Goal: Task Accomplishment & Management: Manage account settings

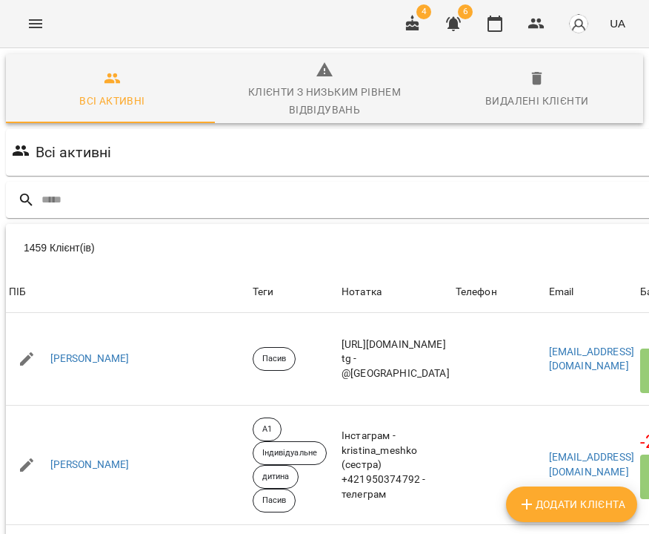
click at [37, 24] on icon "Menu" at bounding box center [36, 24] width 18 height 18
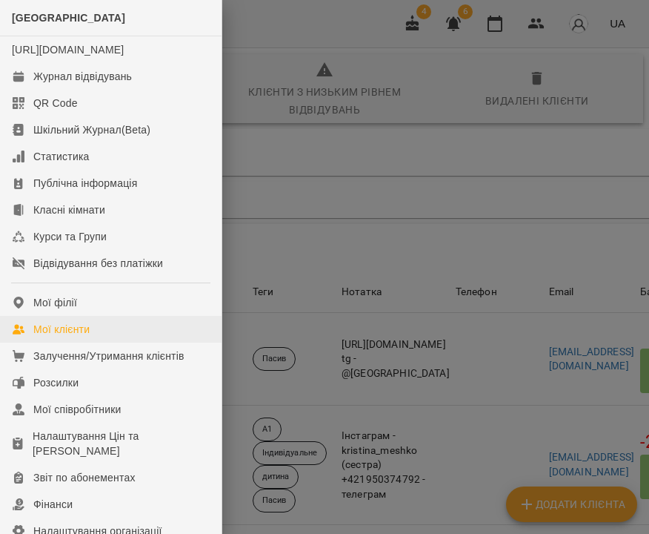
click at [68, 336] on div "Мої клієнти" at bounding box center [61, 329] width 56 height 15
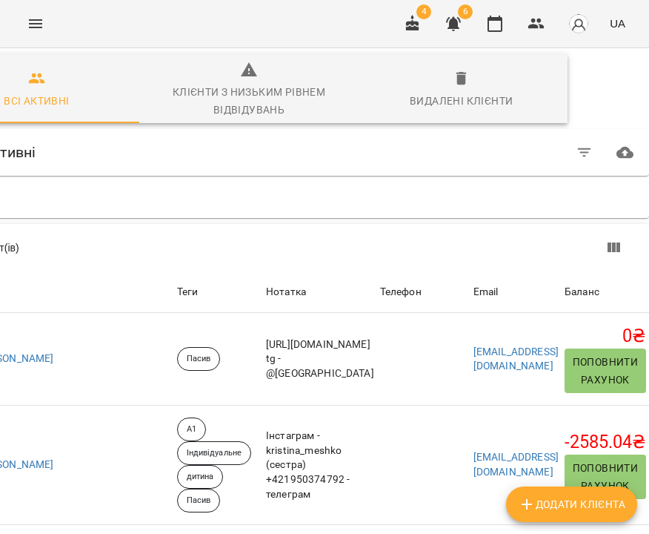
scroll to position [0, 235]
click at [576, 151] on icon "button" at bounding box center [585, 153] width 18 height 18
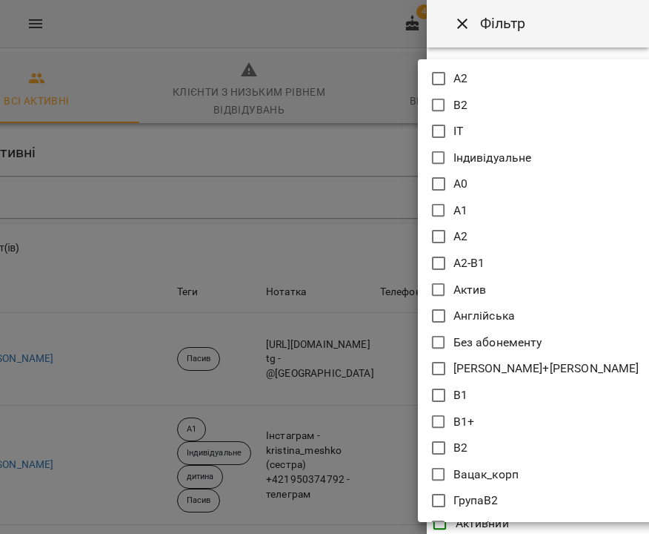
click at [528, 119] on body "For Business 4 6 UA Всі активні Клієнти з низьким рівнем відвідувань Видалені к…" at bounding box center [324, 393] width 649 height 786
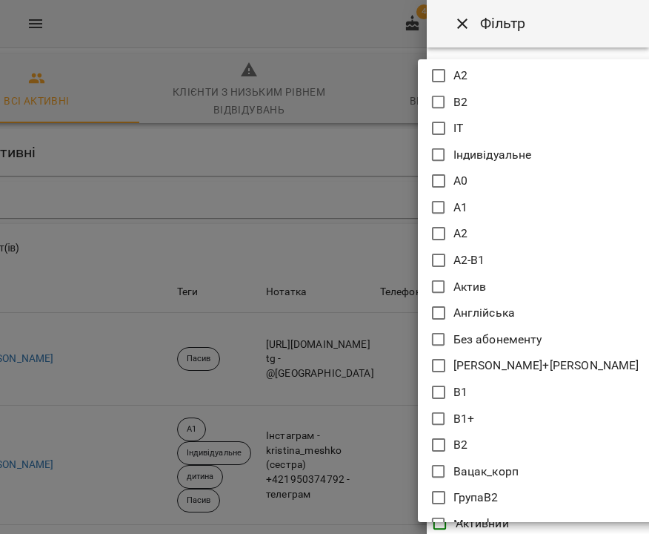
click at [441, 285] on icon at bounding box center [439, 287] width 18 height 18
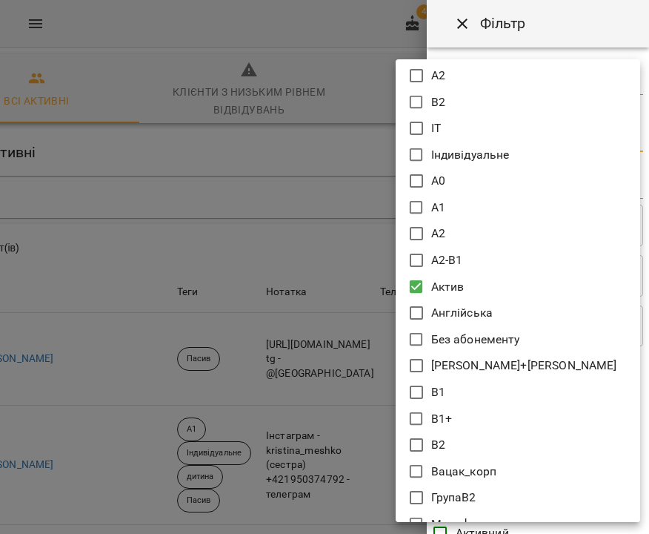
type input "*****"
click at [559, 17] on div at bounding box center [324, 267] width 649 height 534
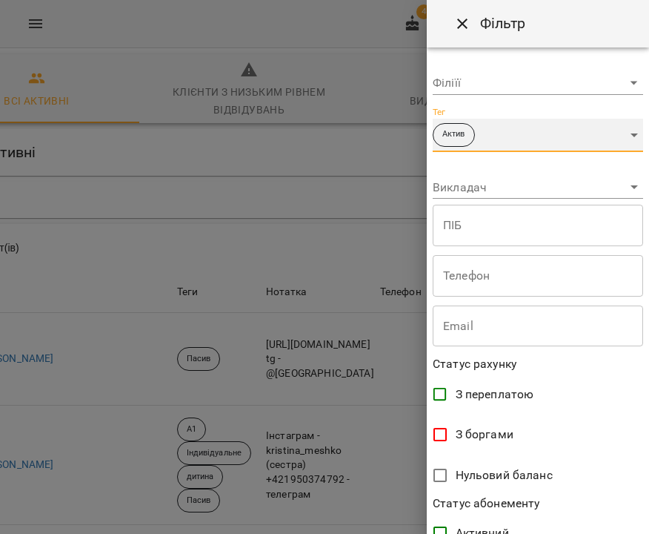
scroll to position [300, 0]
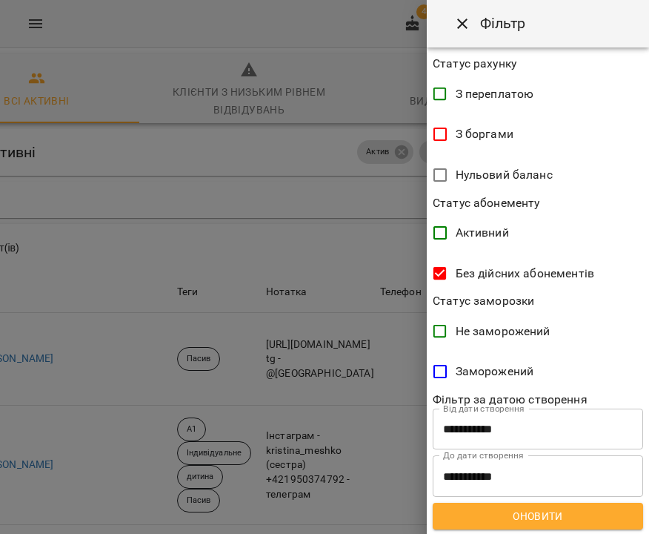
click at [505, 508] on span "Оновити" at bounding box center [538, 516] width 187 height 18
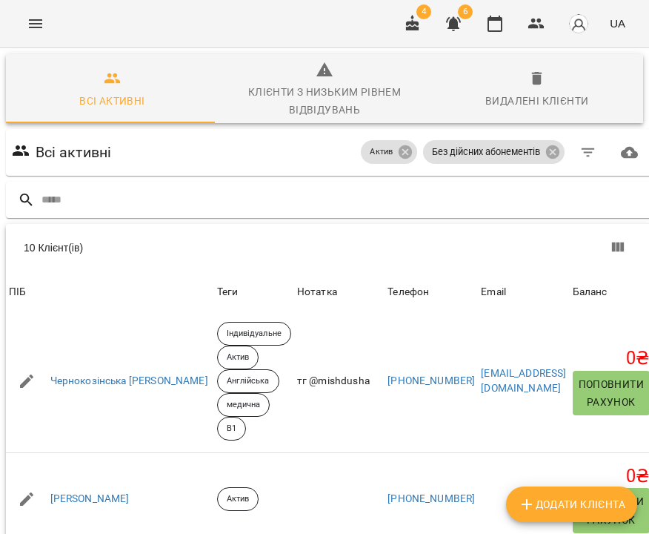
scroll to position [715, 0]
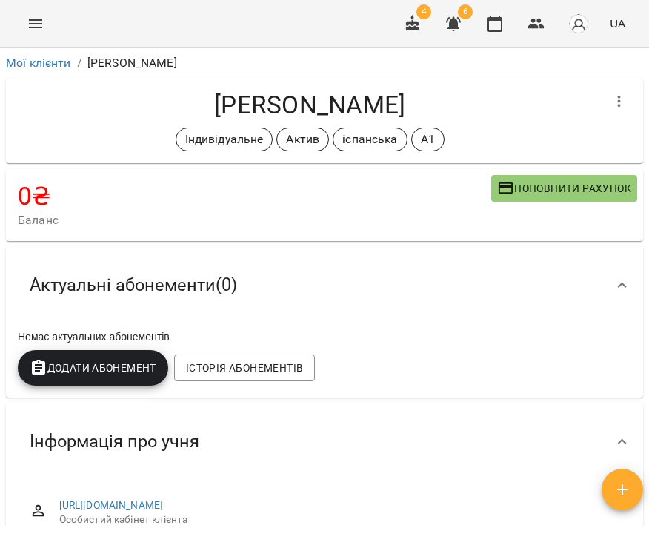
scroll to position [993, 0]
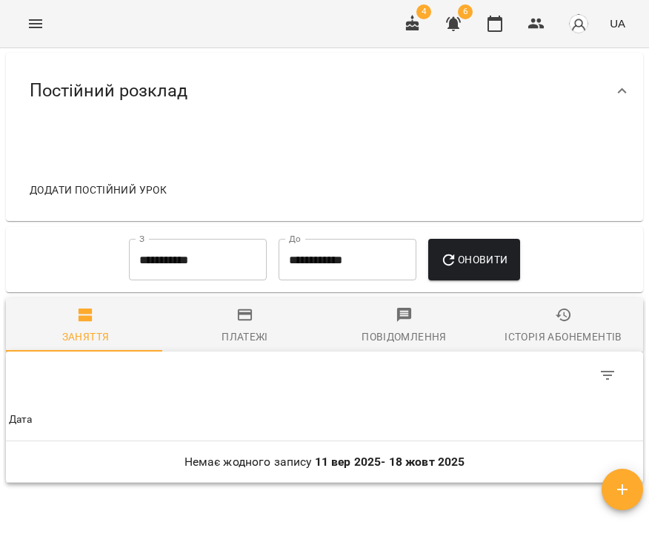
click at [542, 343] on div "Історія абонементів" at bounding box center [563, 337] width 117 height 18
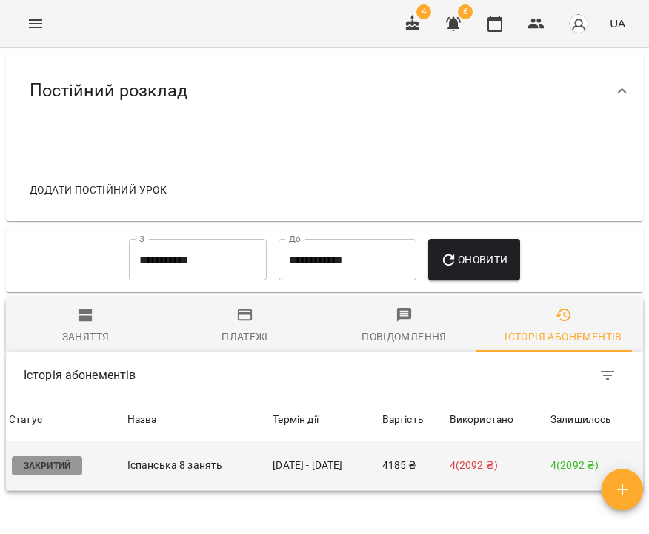
click at [322, 474] on td "26 лип - 17 вер" at bounding box center [324, 466] width 109 height 50
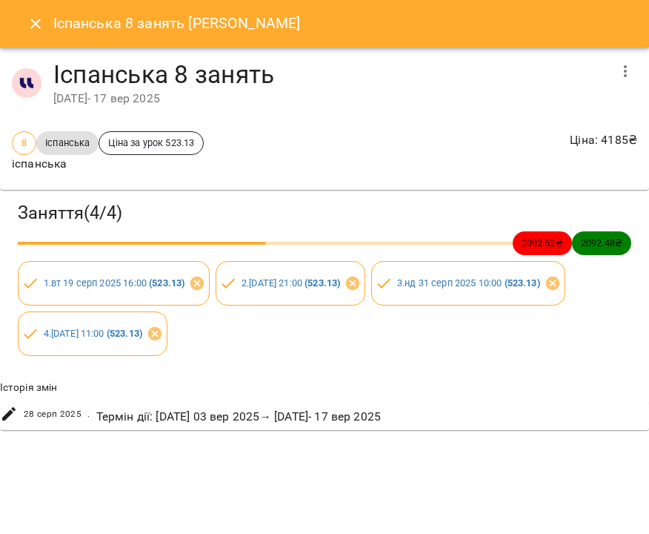
click at [625, 74] on icon "button" at bounding box center [625, 71] width 3 height 12
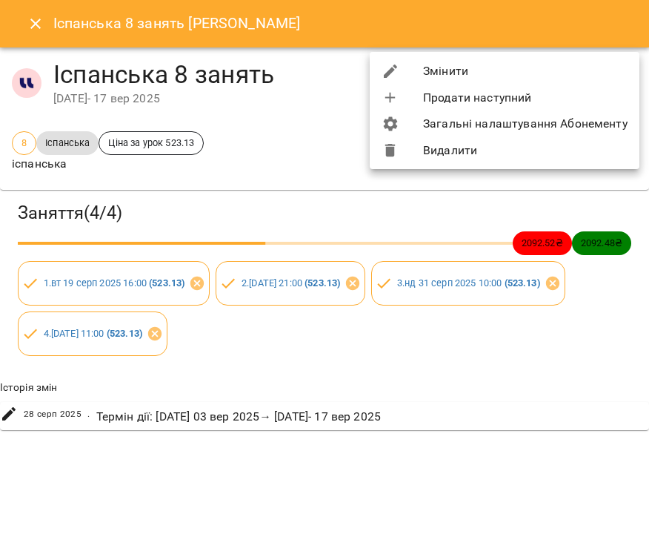
click at [597, 75] on li "Змінити" at bounding box center [505, 71] width 270 height 27
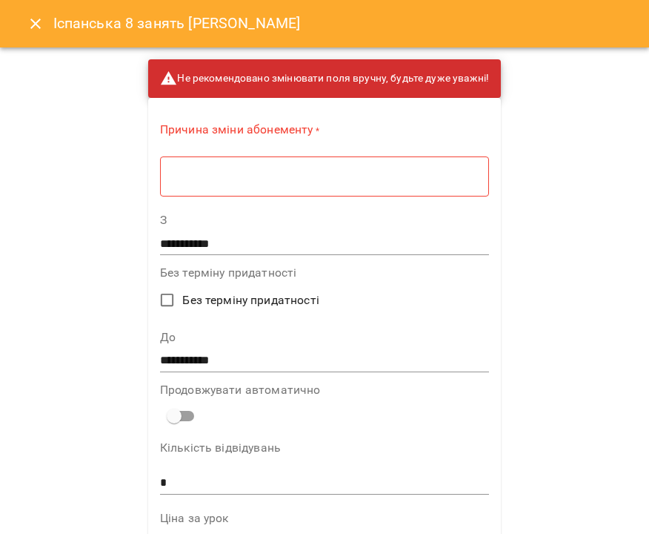
click at [287, 187] on div "* ​" at bounding box center [324, 176] width 329 height 41
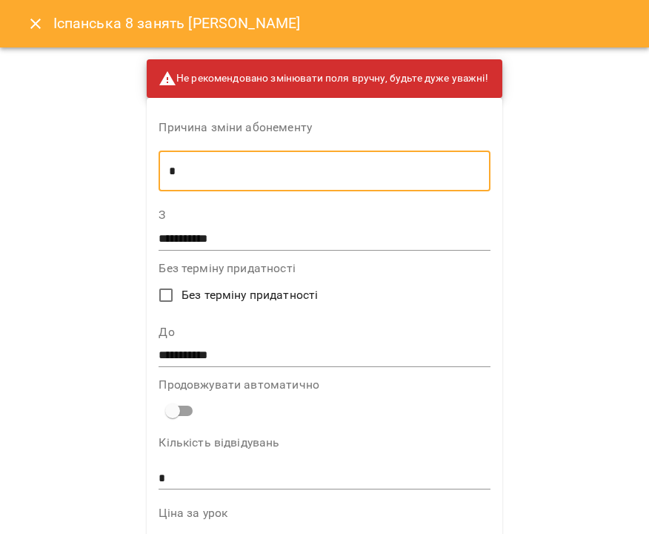
type textarea "*"
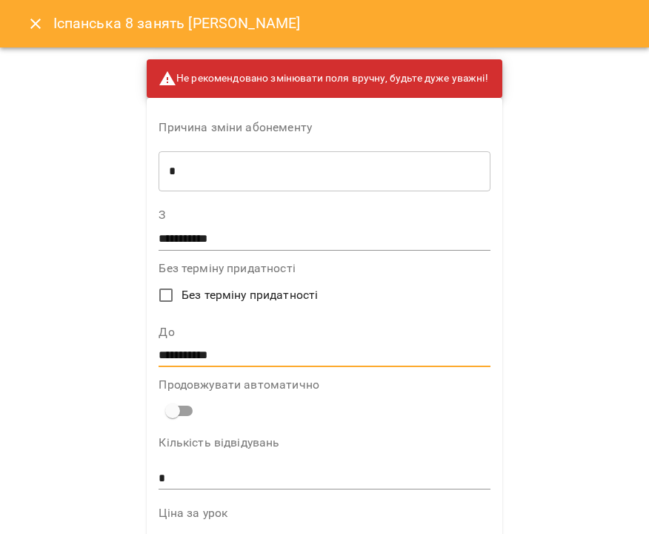
click at [230, 344] on input "**********" at bounding box center [324, 356] width 331 height 24
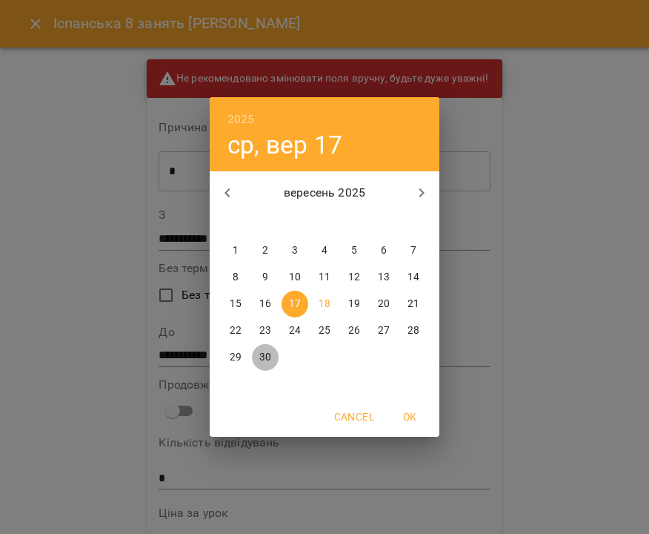
click at [265, 363] on p "30" at bounding box center [265, 357] width 12 height 15
type input "**********"
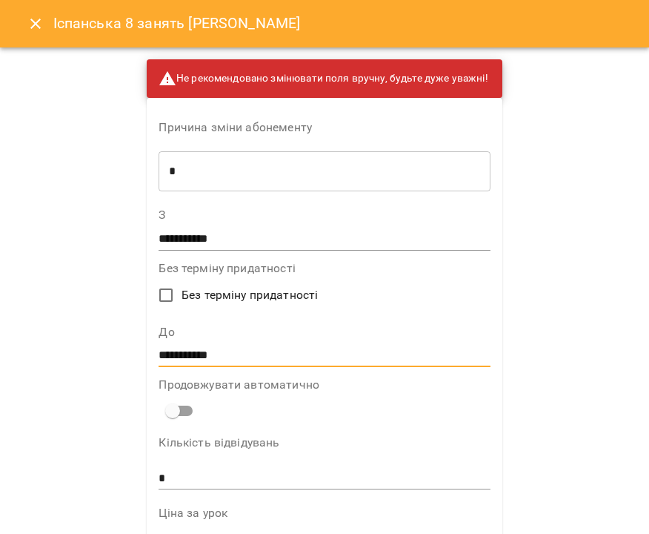
scroll to position [954, 0]
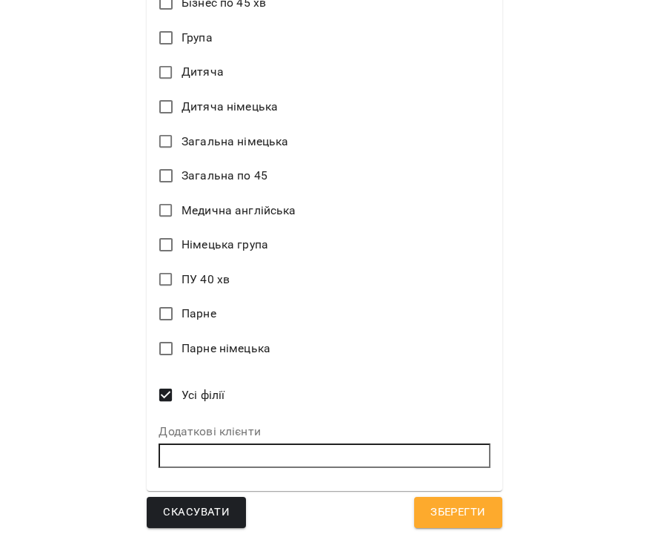
click at [436, 510] on span "Зберегти" at bounding box center [458, 511] width 55 height 19
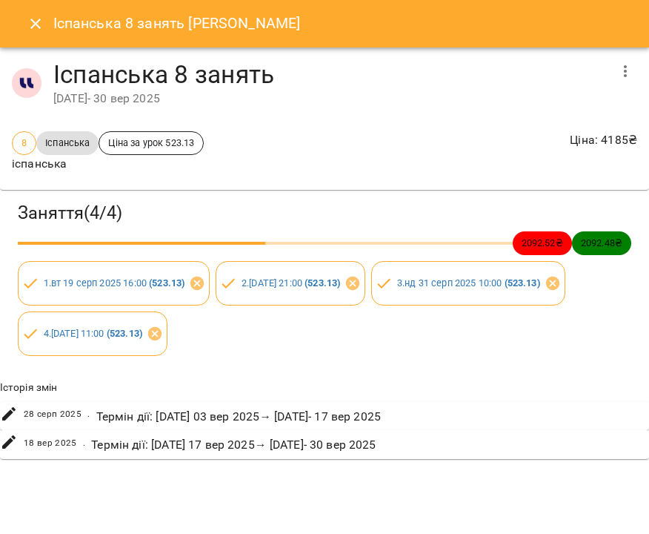
click at [34, 28] on icon "Close" at bounding box center [36, 24] width 18 height 18
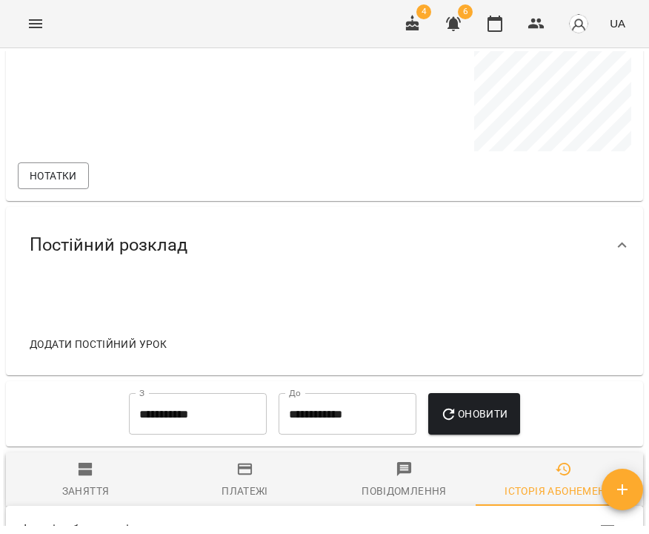
scroll to position [0, 0]
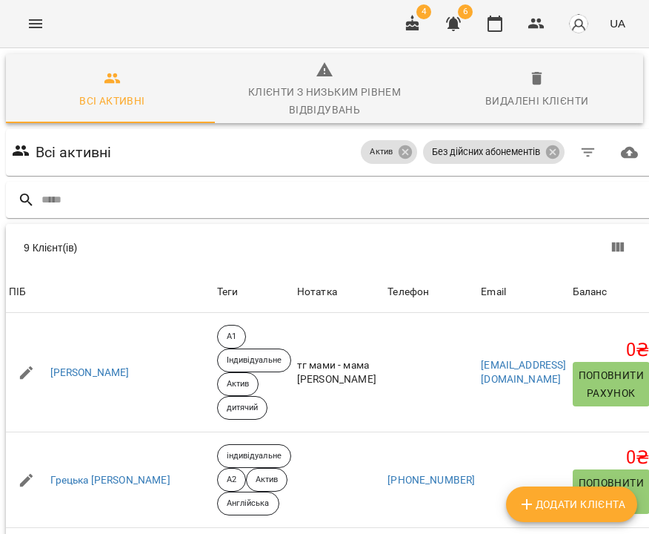
click at [461, 23] on icon "button" at bounding box center [454, 24] width 18 height 18
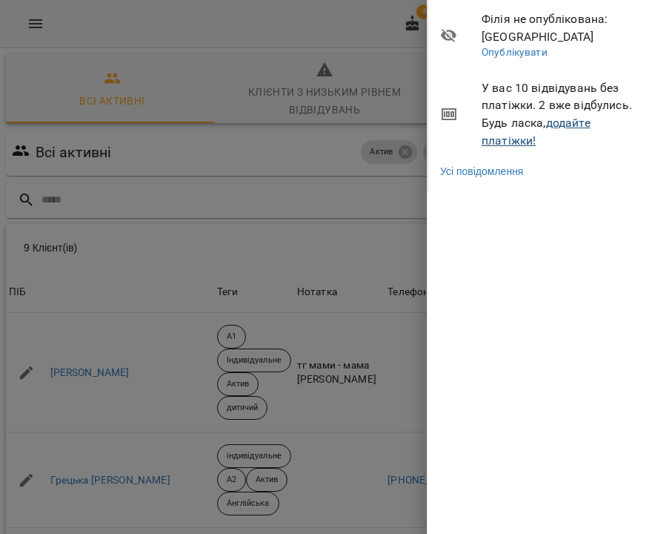
click at [574, 122] on link "додайте платіжки!" at bounding box center [536, 132] width 109 height 32
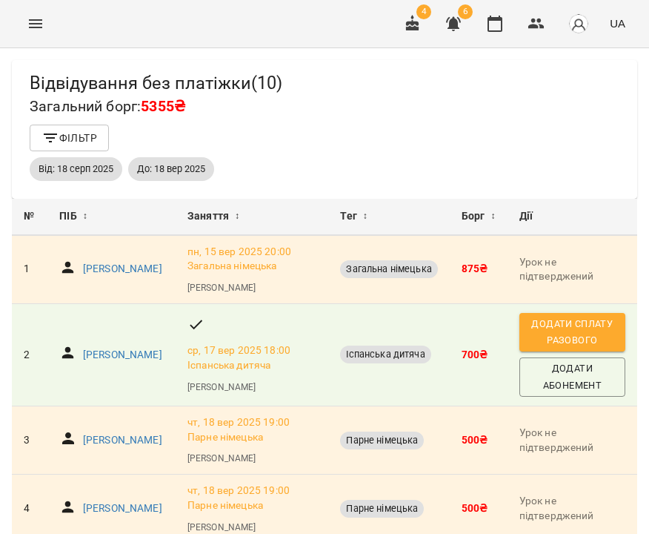
scroll to position [577, 0]
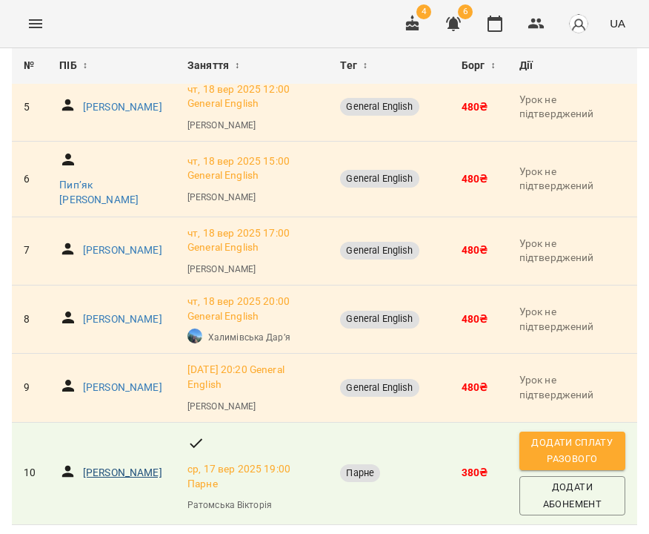
click at [102, 465] on p "Коломоєць Вікторія Ігорівна" at bounding box center [122, 472] width 79 height 15
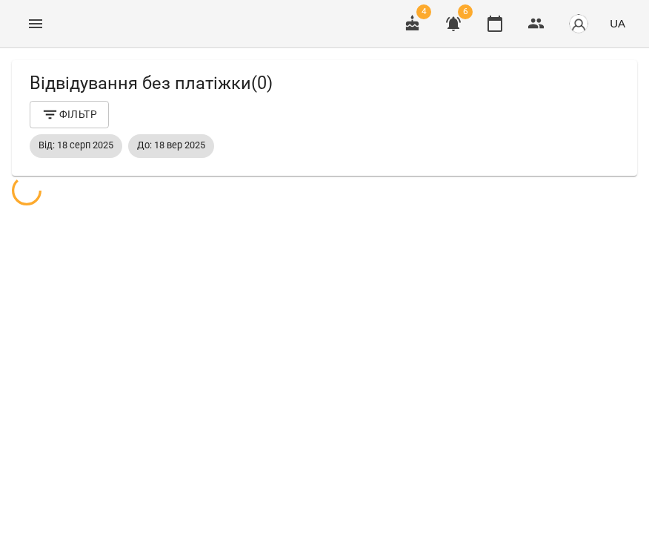
scroll to position [48, 0]
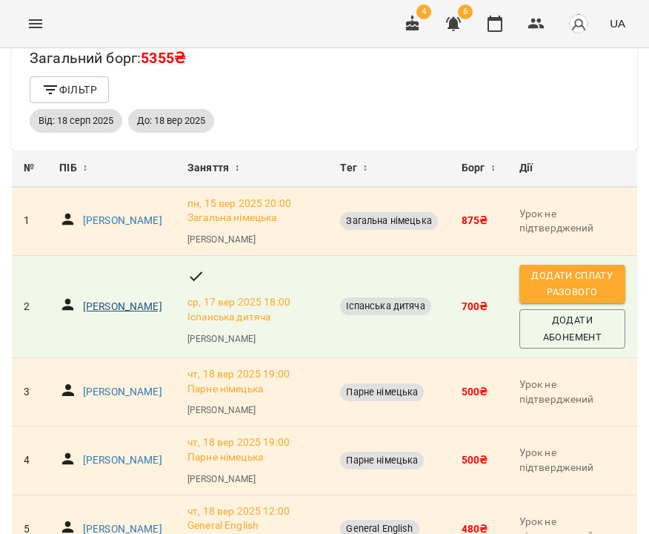
click at [133, 314] on p "Горбаченко Євгенія Валентинівна" at bounding box center [122, 306] width 79 height 15
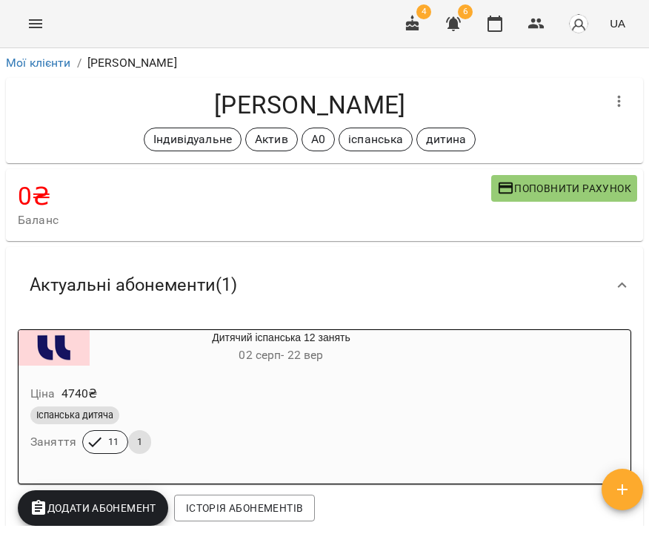
click at [302, 364] on h6 "02 серп - 22 вер" at bounding box center [281, 355] width 383 height 21
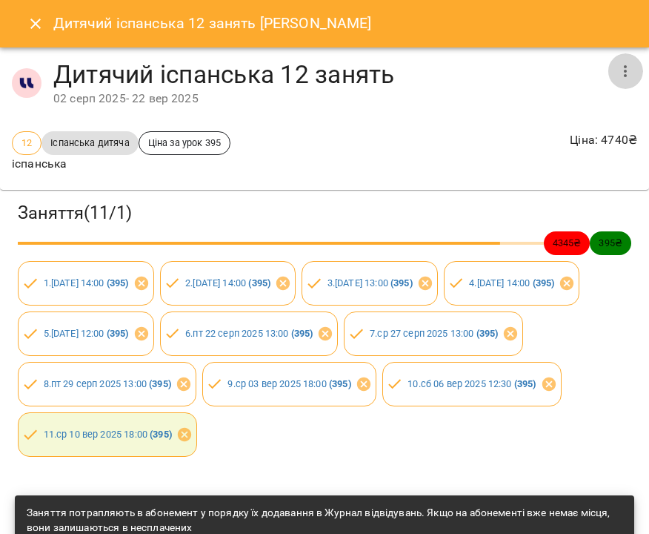
click at [617, 70] on icon "button" at bounding box center [626, 71] width 18 height 18
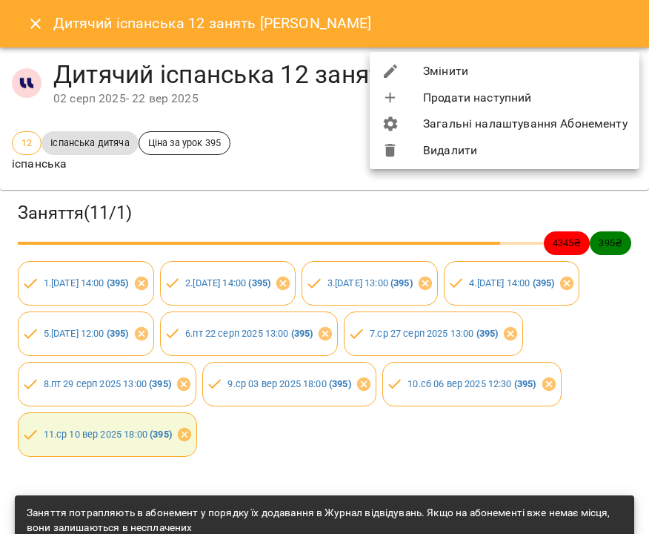
click at [598, 73] on li "Змінити" at bounding box center [505, 71] width 270 height 27
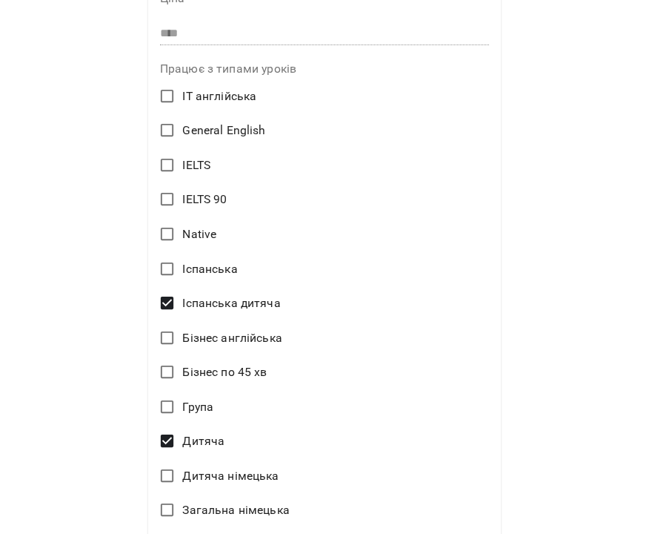
scroll to position [960, 0]
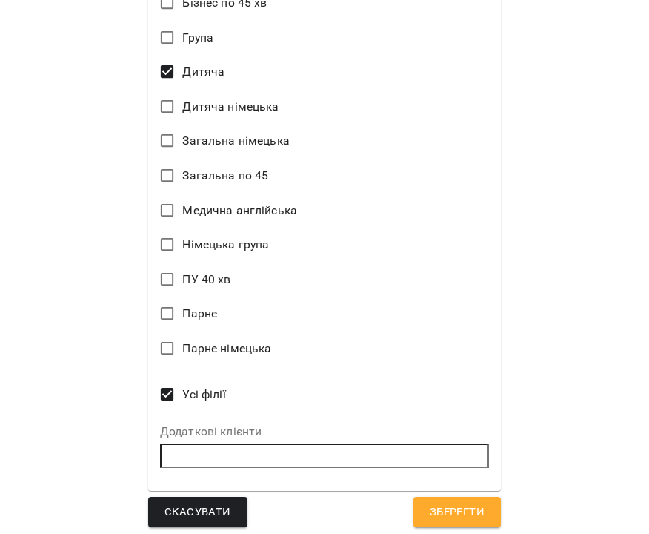
click at [471, 504] on span "Зберегти" at bounding box center [457, 511] width 55 height 19
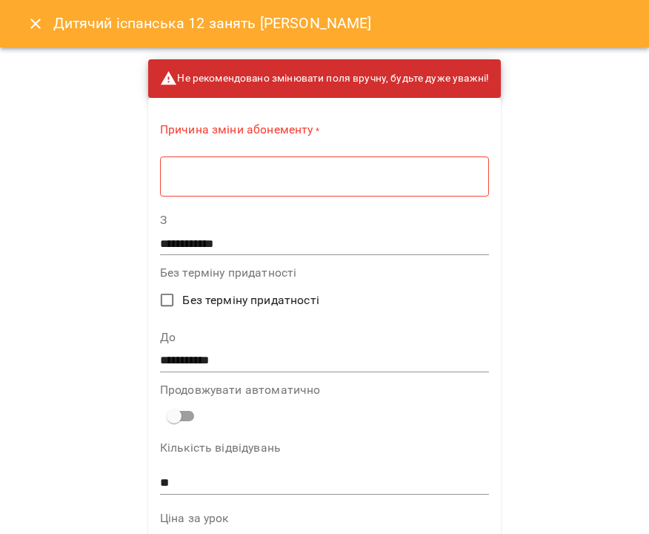
click at [316, 183] on div "* ​" at bounding box center [324, 176] width 329 height 41
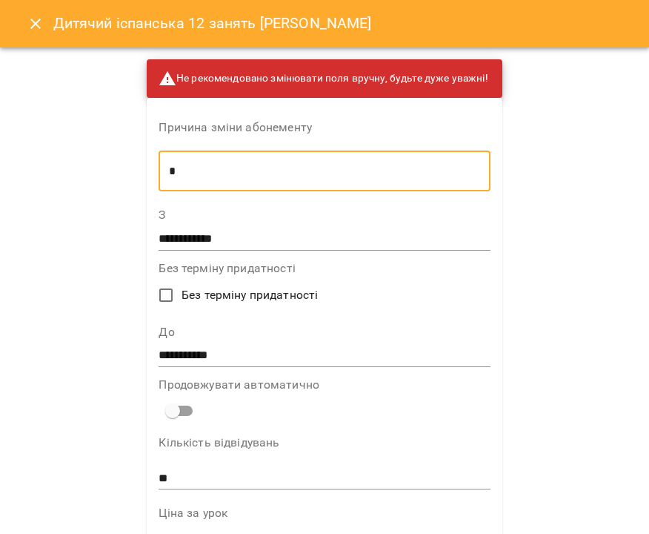
scroll to position [954, 0]
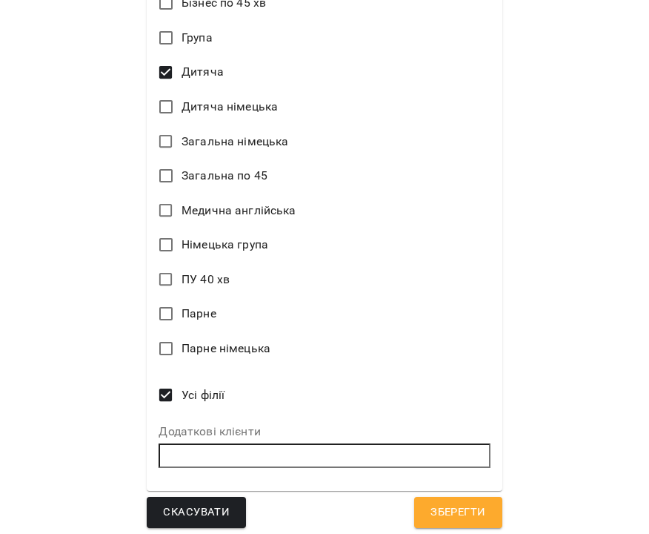
type textarea "*"
click at [454, 510] on span "Зберегти" at bounding box center [458, 511] width 55 height 19
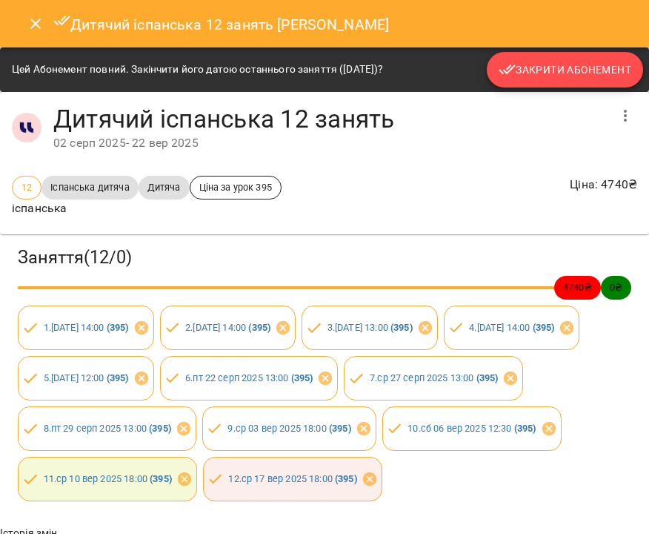
click at [527, 74] on span "Закрити Абонемент" at bounding box center [565, 70] width 133 height 18
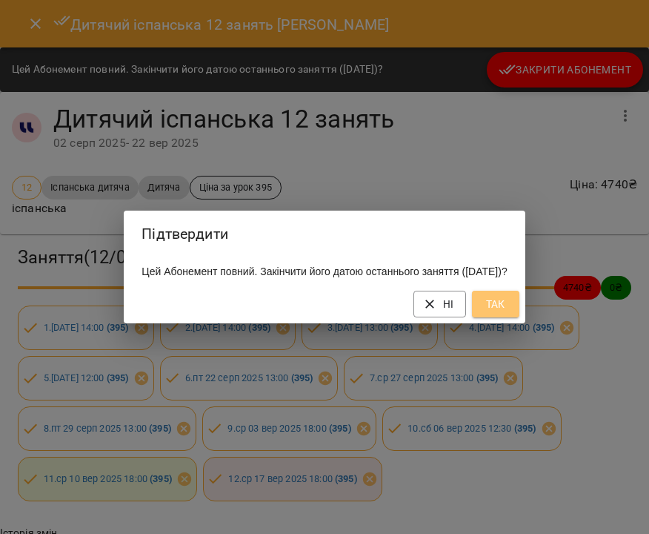
click at [508, 313] on span "Так" at bounding box center [496, 304] width 24 height 18
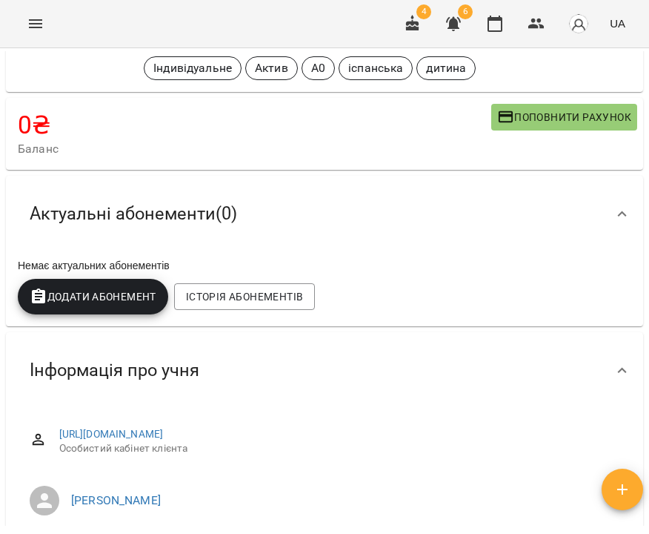
scroll to position [0, 0]
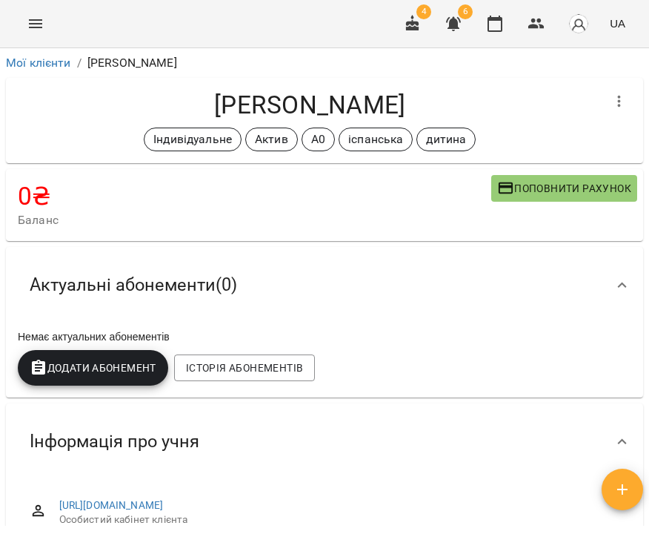
click at [459, 30] on icon "button" at bounding box center [454, 24] width 18 height 18
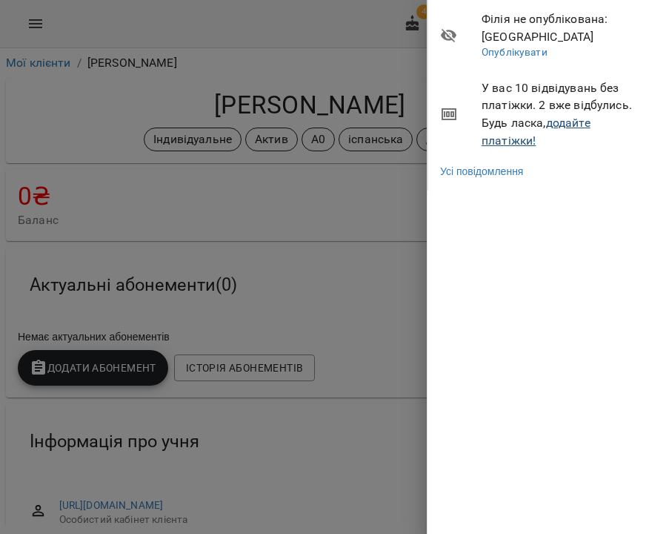
click at [565, 119] on link "додайте платіжки!" at bounding box center [536, 132] width 109 height 32
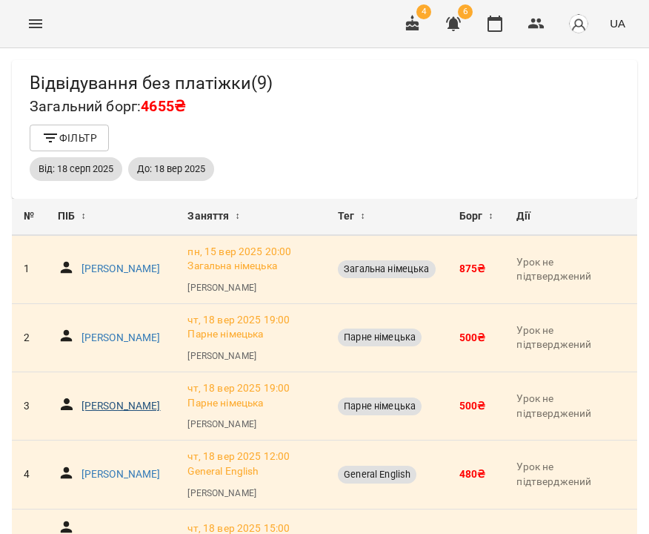
scroll to position [459, 0]
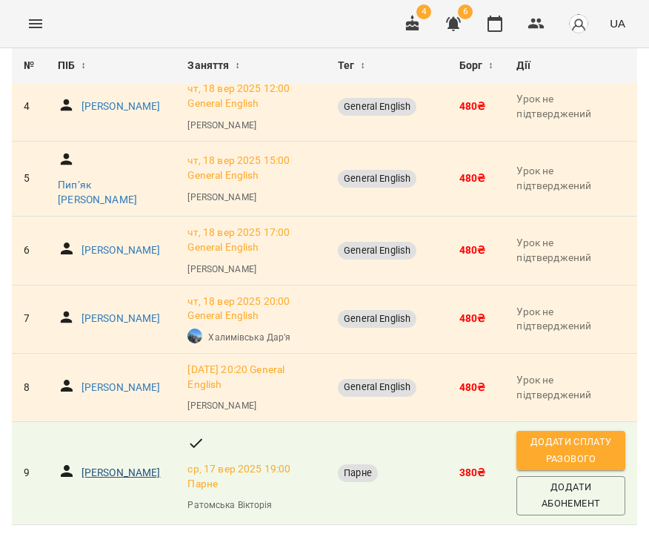
click at [100, 465] on p "Коломоєць Вікторія Ігорівна" at bounding box center [121, 472] width 79 height 15
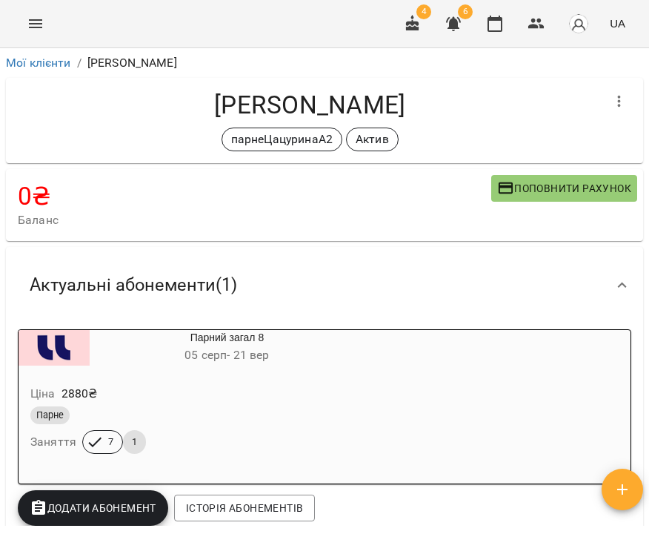
click at [340, 395] on div "Ціна 2880 ₴" at bounding box center [191, 393] width 328 height 27
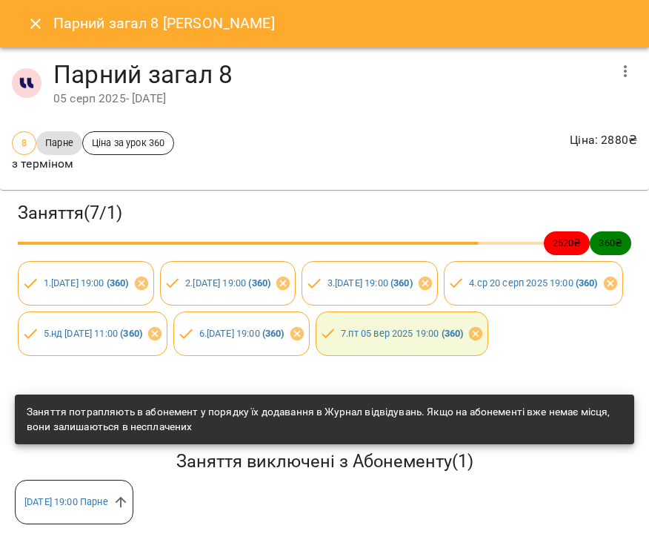
click at [624, 72] on icon "button" at bounding box center [625, 71] width 3 height 12
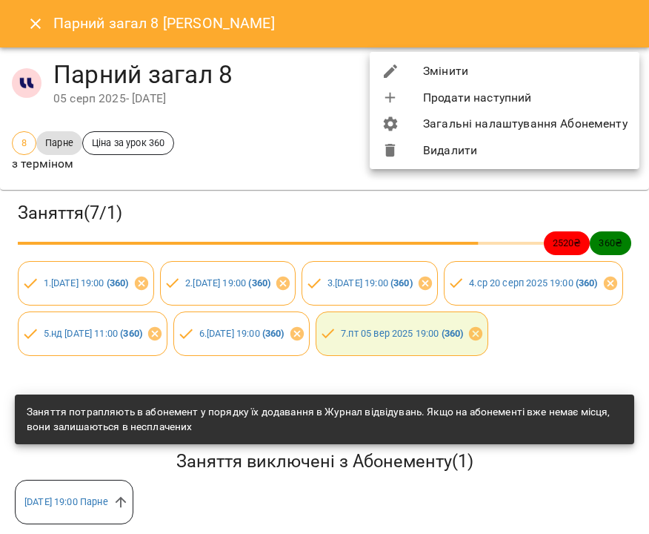
click at [599, 69] on li "Змінити" at bounding box center [505, 71] width 270 height 27
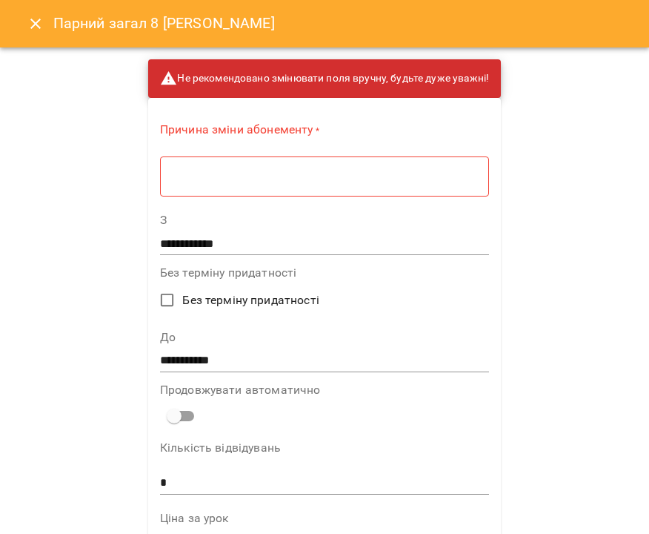
click at [275, 192] on div "* ​" at bounding box center [324, 176] width 329 height 41
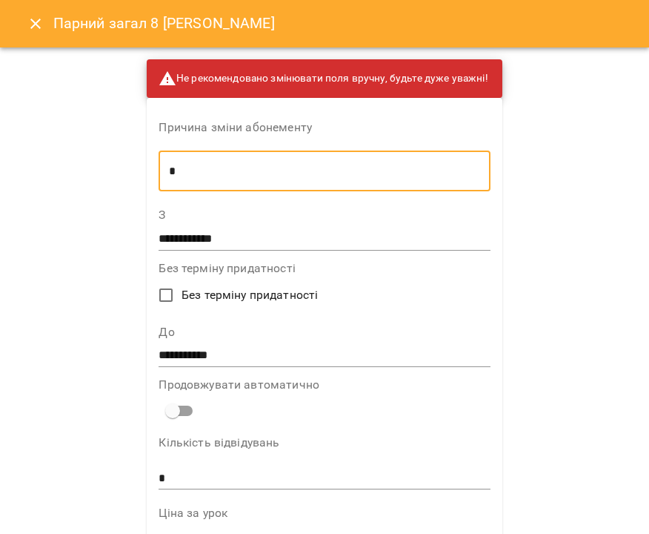
type textarea "*"
click at [36, 19] on icon "Close" at bounding box center [36, 24] width 18 height 18
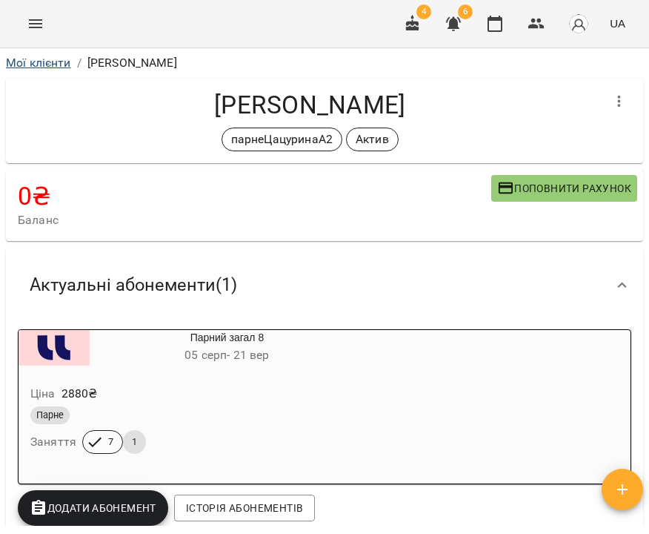
click at [56, 62] on link "Мої клієнти" at bounding box center [38, 63] width 65 height 14
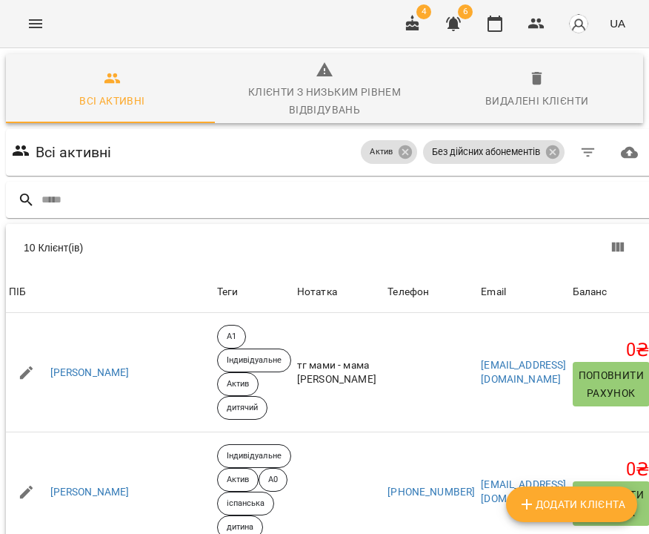
click at [460, 21] on icon "button" at bounding box center [454, 24] width 18 height 18
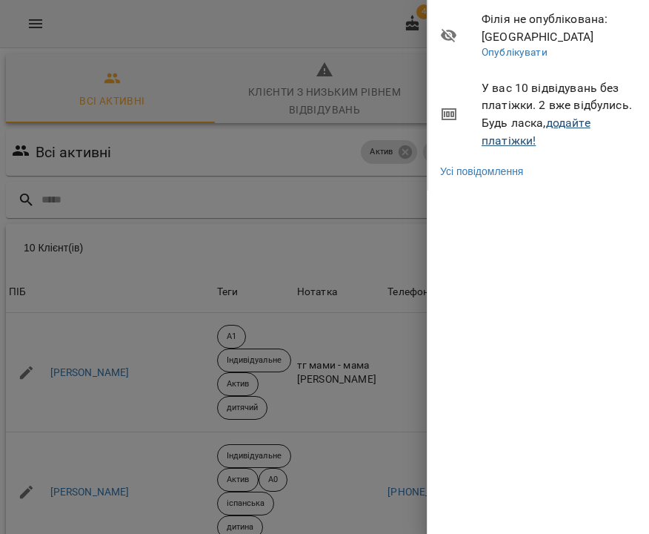
click at [514, 136] on link "додайте платіжки!" at bounding box center [536, 132] width 109 height 32
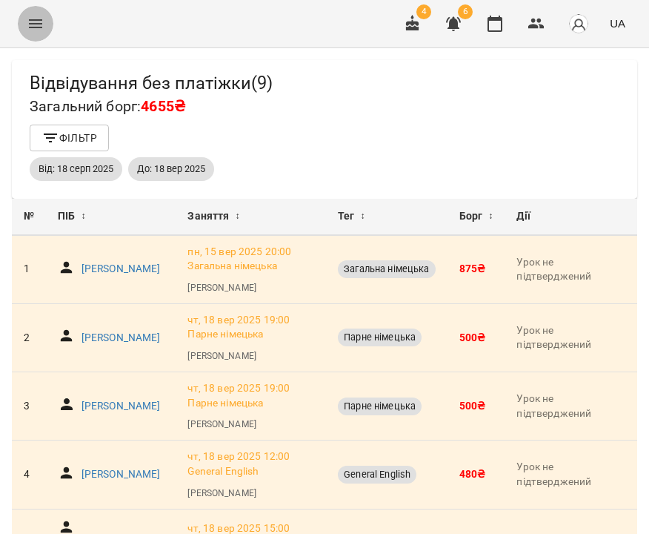
click at [36, 32] on icon "Menu" at bounding box center [36, 24] width 18 height 18
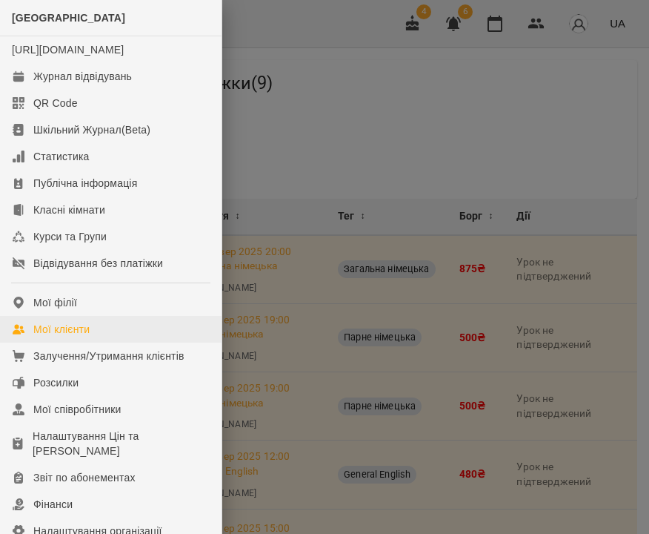
click at [110, 333] on link "Мої клієнти" at bounding box center [111, 329] width 222 height 27
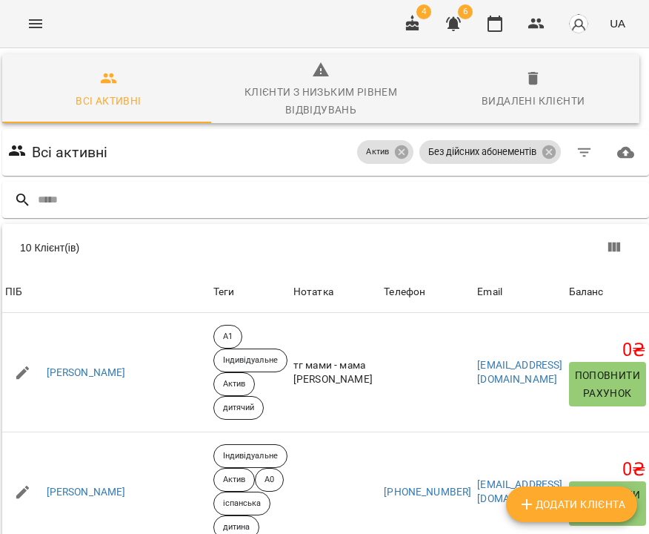
scroll to position [1, 142]
click at [408, 153] on icon at bounding box center [401, 151] width 13 height 13
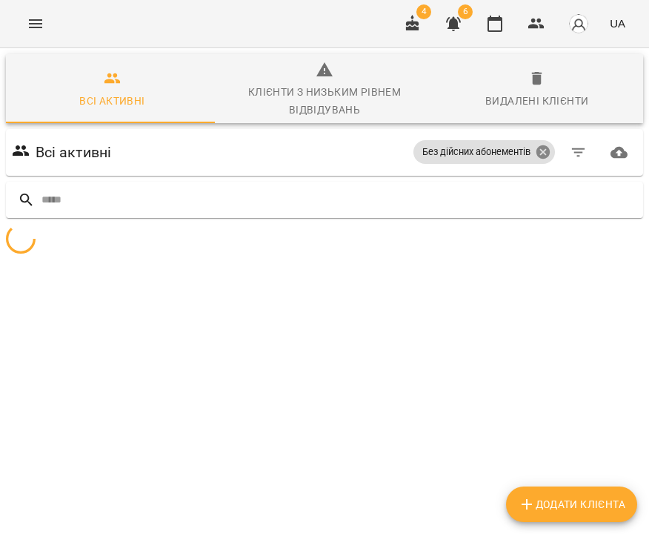
scroll to position [1, 0]
click at [535, 153] on icon at bounding box center [543, 152] width 16 height 16
